Goal: Information Seeking & Learning: Learn about a topic

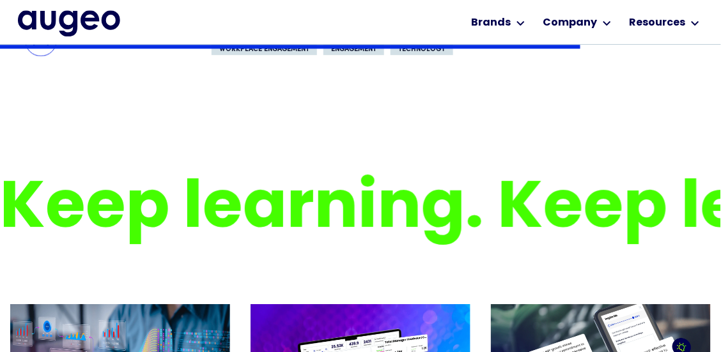
scroll to position [3440, 0]
